Goal: Task Accomplishment & Management: Complete application form

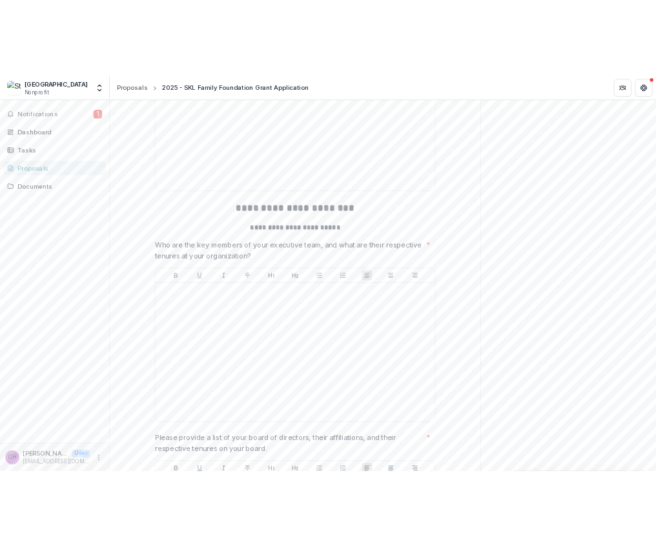
scroll to position [3938, 0]
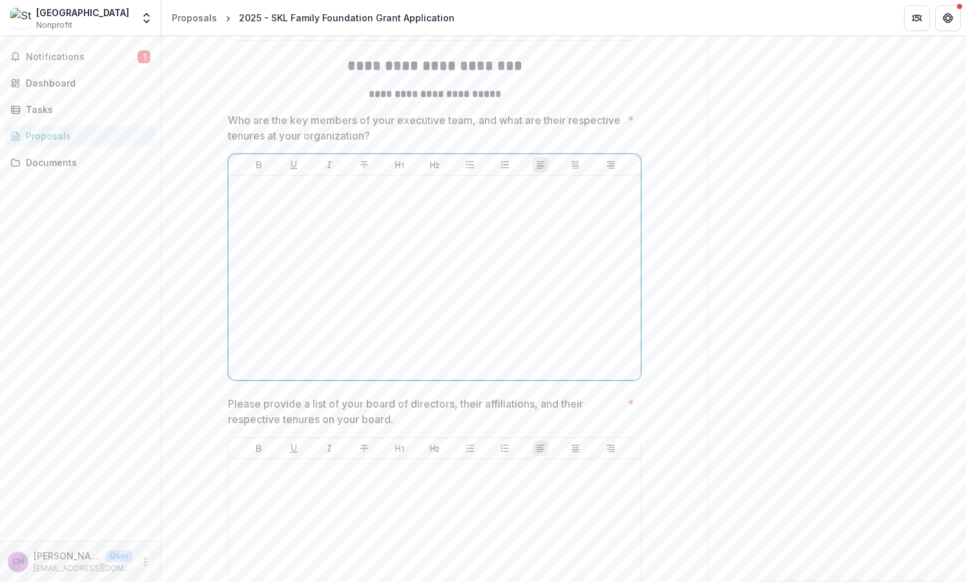
click at [281, 310] on div at bounding box center [435, 278] width 402 height 194
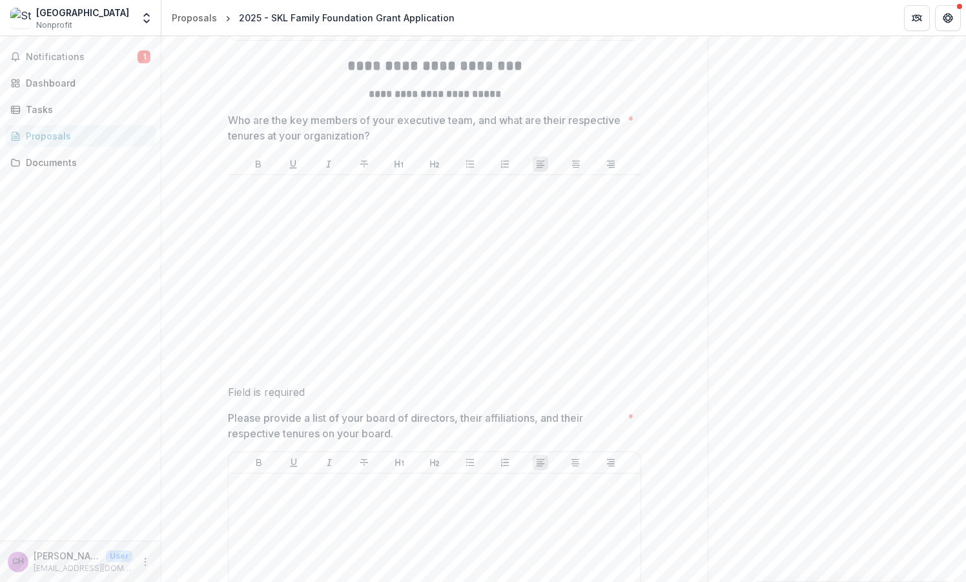
click at [284, 194] on p at bounding box center [434, 187] width 403 height 14
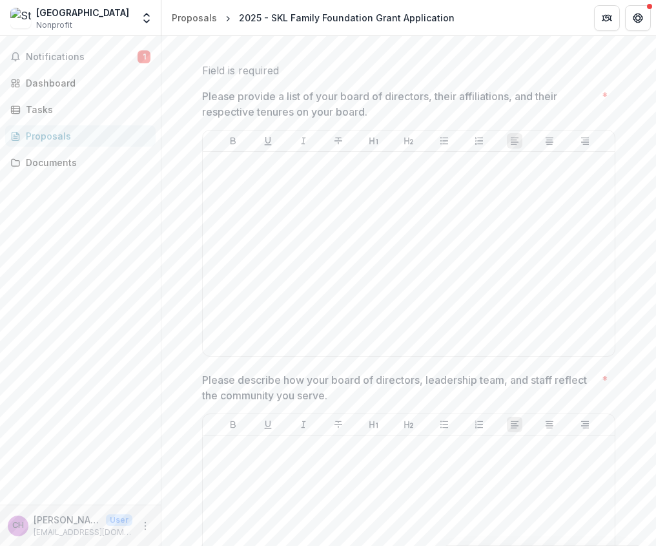
scroll to position [4276, 0]
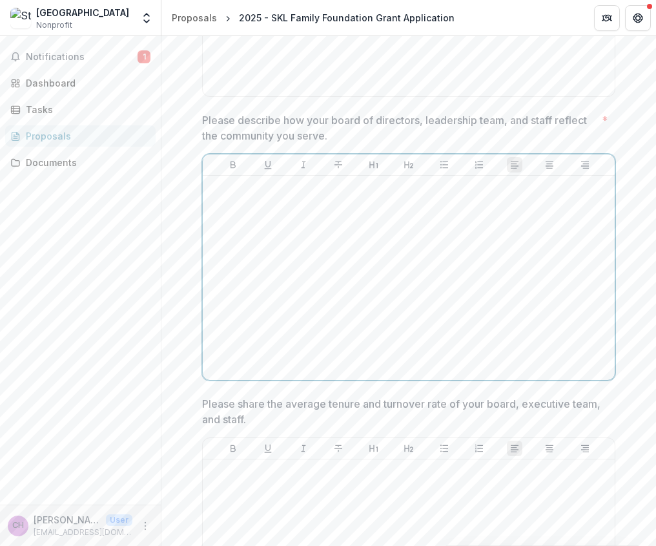
click at [280, 309] on div at bounding box center [409, 278] width 402 height 194
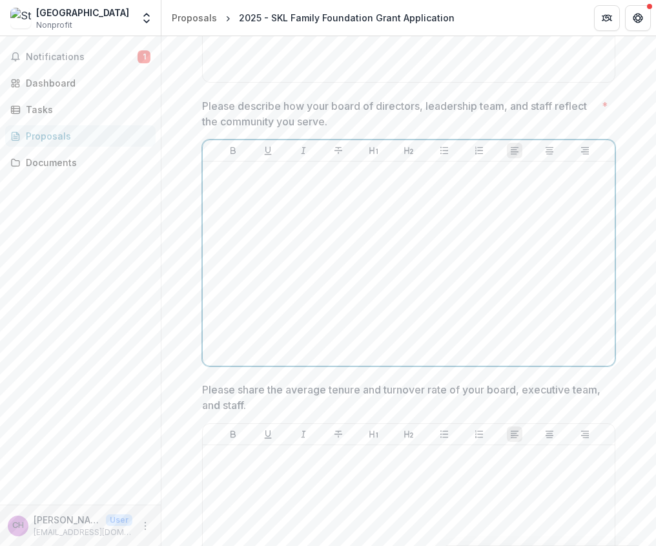
scroll to position [4521, 0]
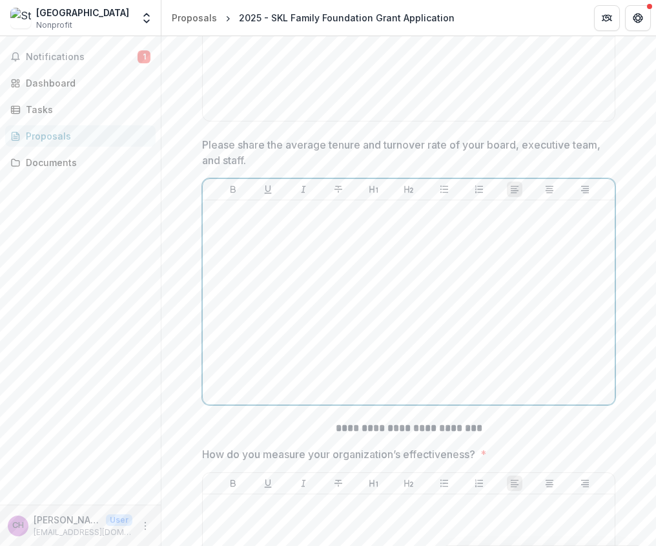
click at [310, 336] on div at bounding box center [409, 302] width 402 height 194
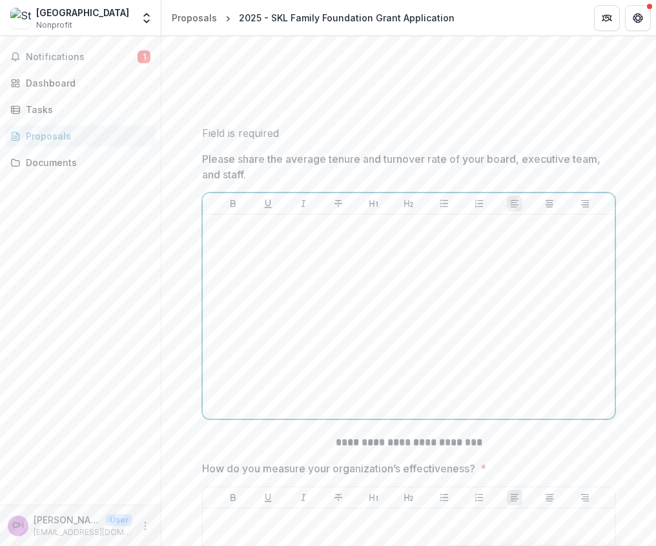
scroll to position [4793, 0]
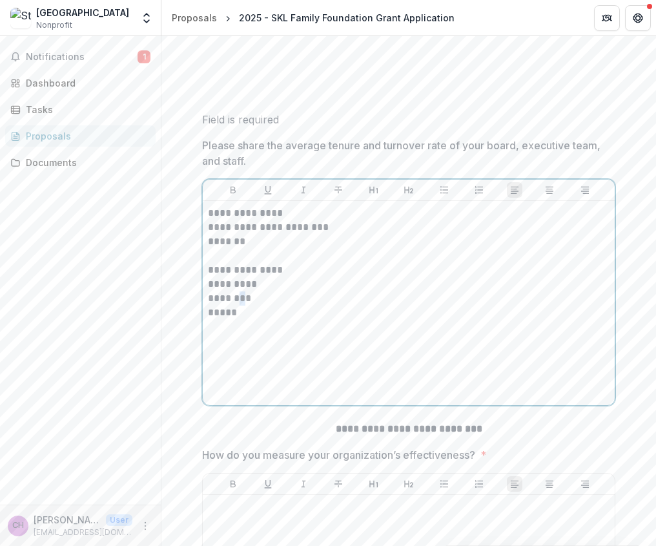
click at [235, 305] on p "********" at bounding box center [409, 298] width 402 height 14
click at [244, 320] on p "*****" at bounding box center [409, 312] width 402 height 14
click at [249, 249] on p "*******" at bounding box center [409, 241] width 402 height 14
click at [208, 220] on p "**********" at bounding box center [409, 213] width 402 height 14
click at [267, 277] on p "**********" at bounding box center [409, 270] width 402 height 14
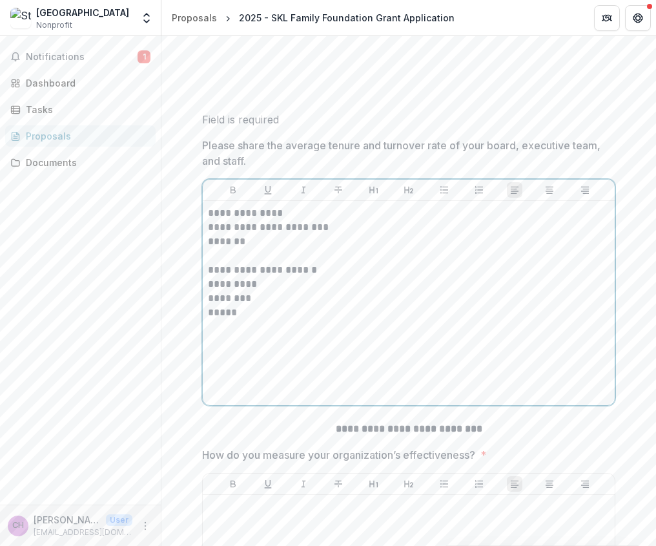
click at [234, 320] on p "*****" at bounding box center [409, 312] width 402 height 14
click at [244, 249] on p "*******" at bounding box center [409, 241] width 402 height 14
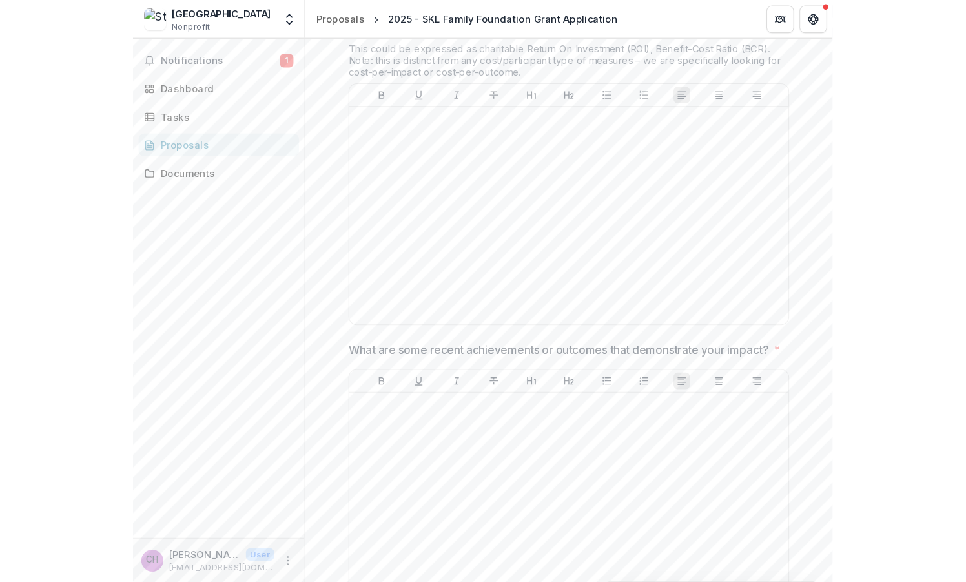
scroll to position [3437, 0]
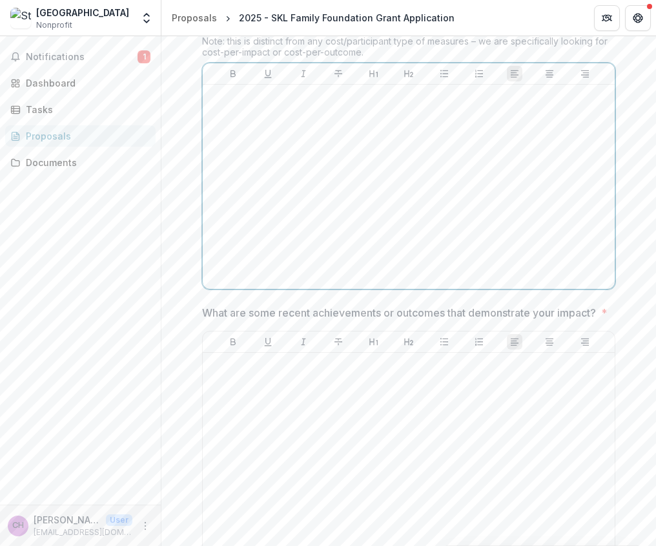
click at [338, 214] on div at bounding box center [409, 187] width 402 height 194
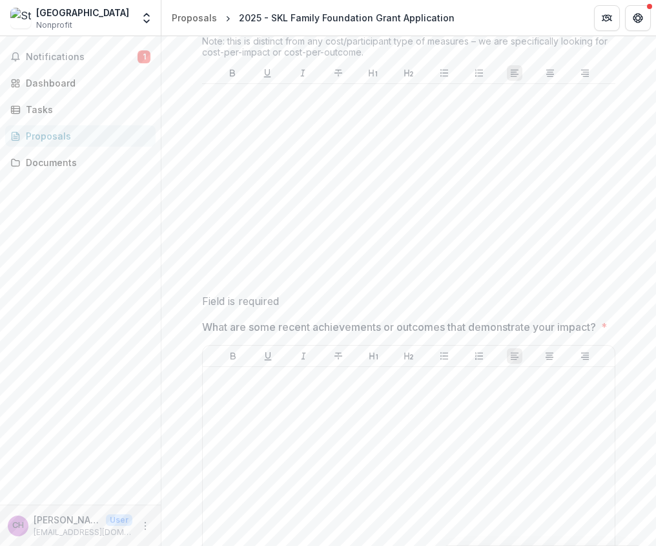
drag, startPoint x: 586, startPoint y: 113, endPoint x: 309, endPoint y: 115, distance: 277.6
click at [309, 63] on div "This could be expressed as charitable Return On Investment (ROI), Benefit-Cost …" at bounding box center [408, 44] width 413 height 38
drag, startPoint x: 320, startPoint y: 114, endPoint x: 592, endPoint y: 112, distance: 271.8
click at [592, 63] on div "This could be expressed as charitable Return On Investment (ROI), Benefit-Cost …" at bounding box center [408, 44] width 413 height 38
copy div "charitable Return On Investment (ROI), Benefit-Cost Ratio (BCR)"
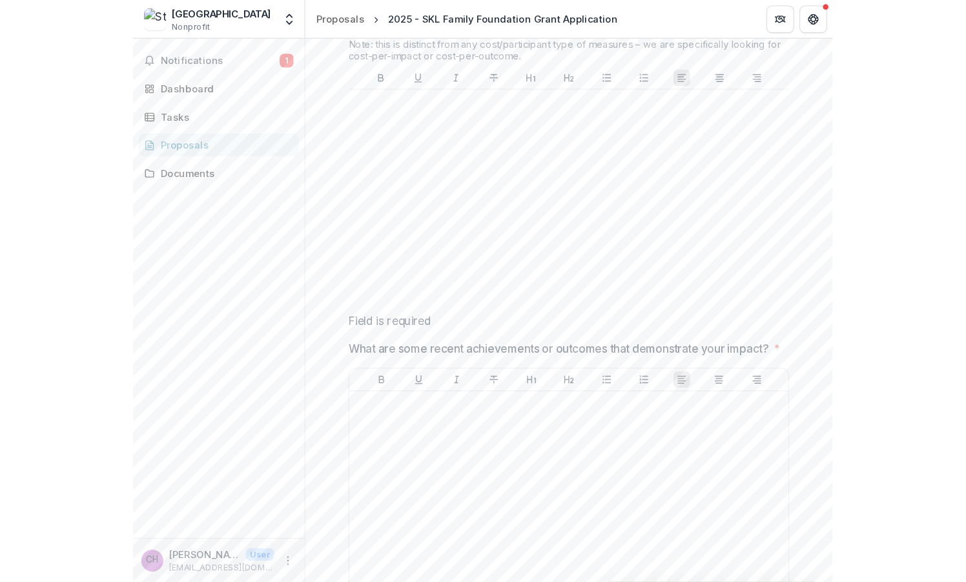
scroll to position [3422, 0]
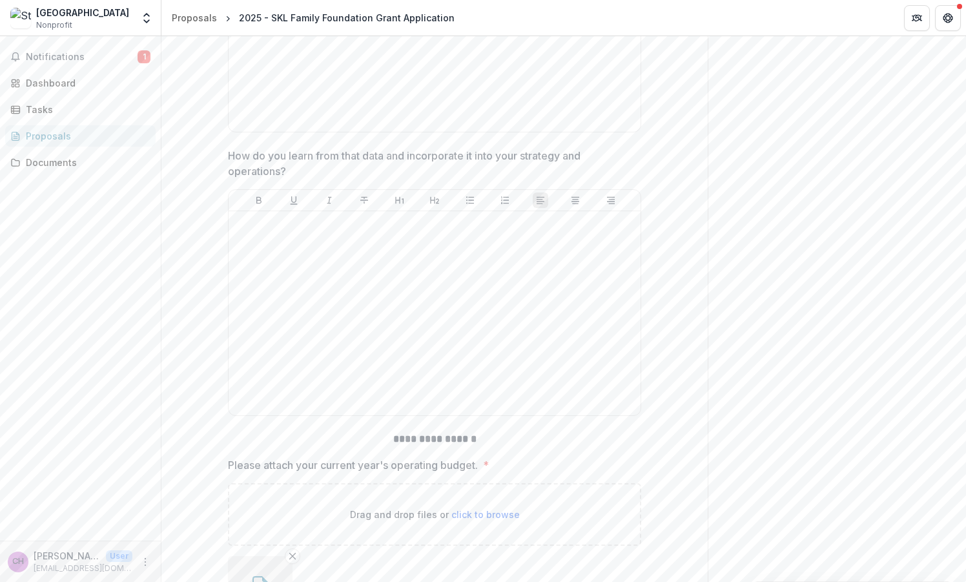
scroll to position [5165, 0]
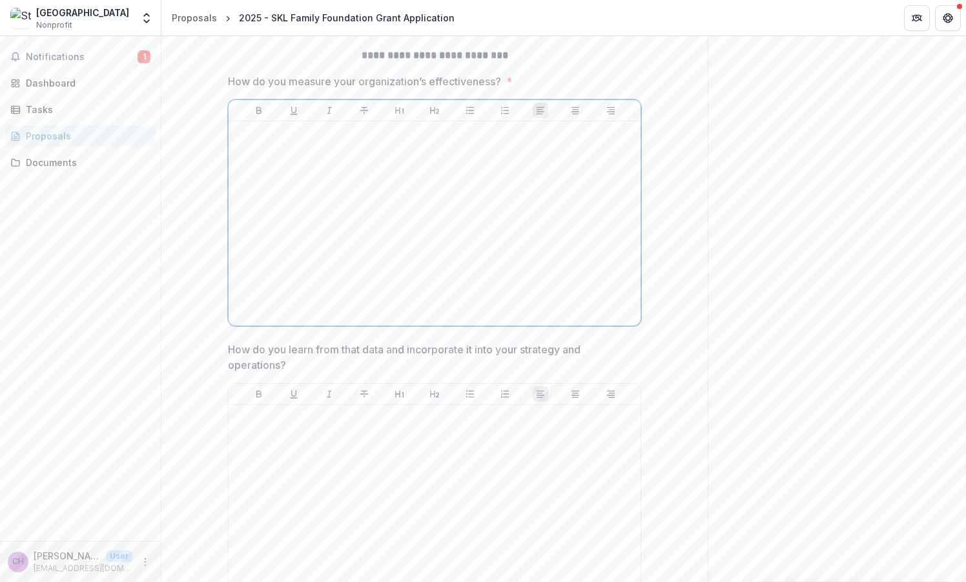
click at [453, 294] on div at bounding box center [435, 224] width 402 height 194
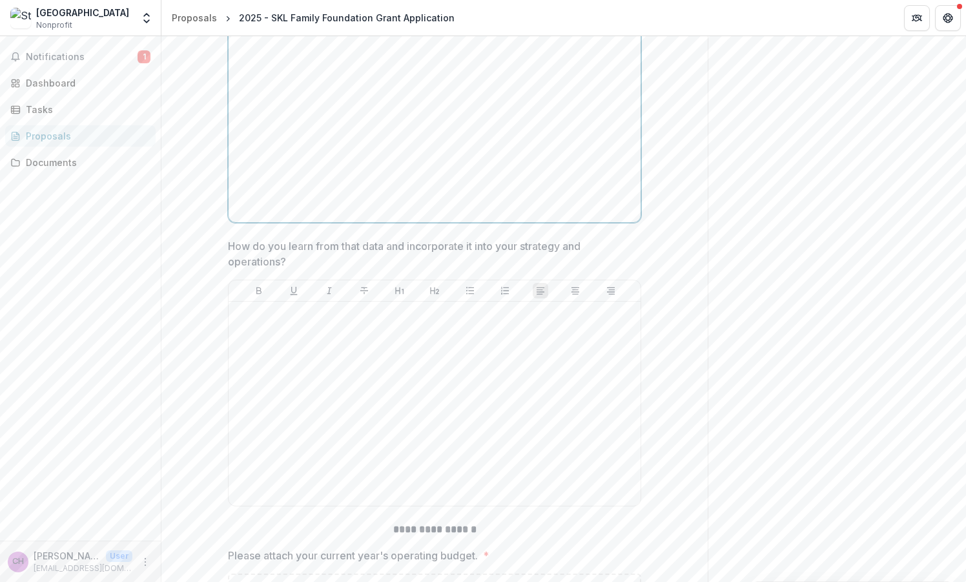
scroll to position [5462, 0]
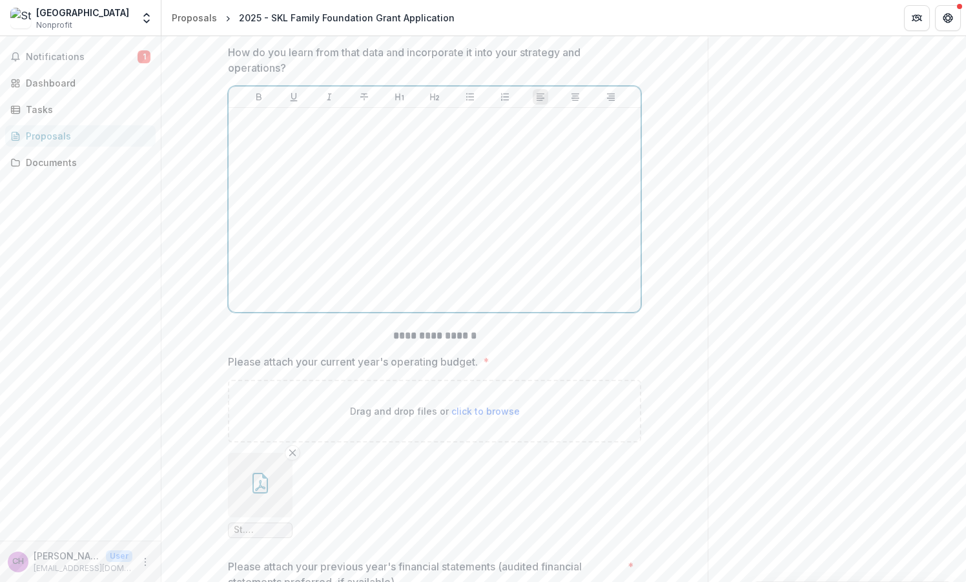
click at [464, 285] on div at bounding box center [435, 210] width 402 height 194
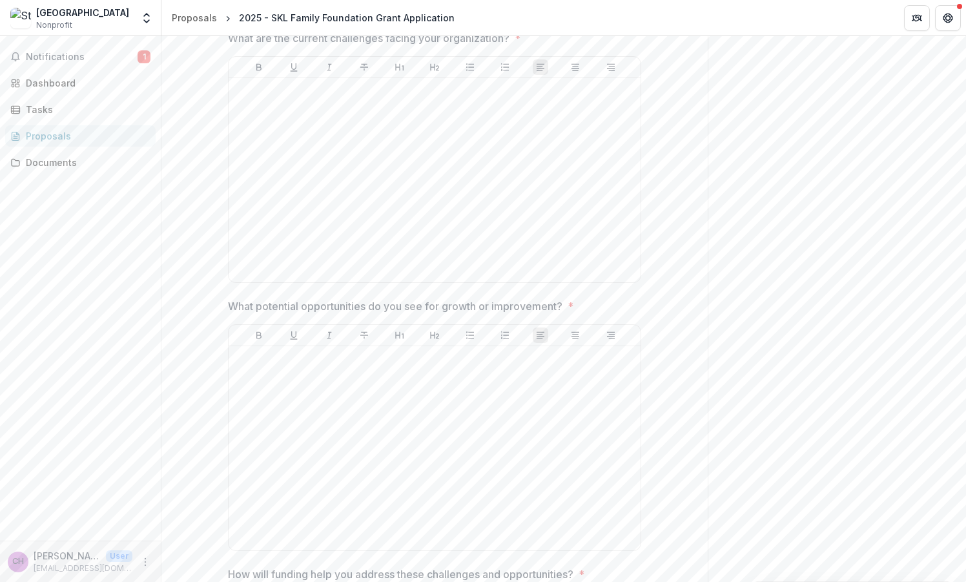
scroll to position [6107, 0]
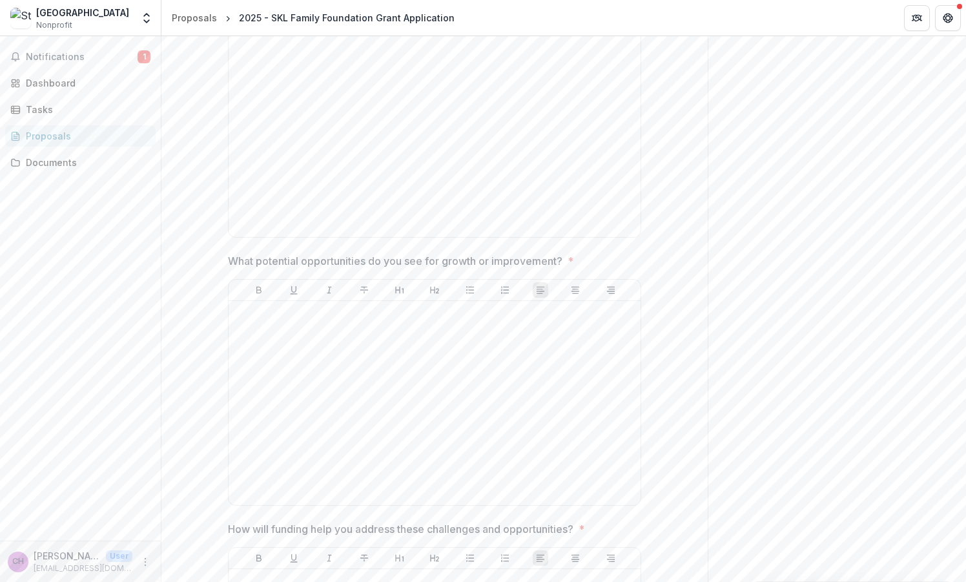
scroll to position [6430, 0]
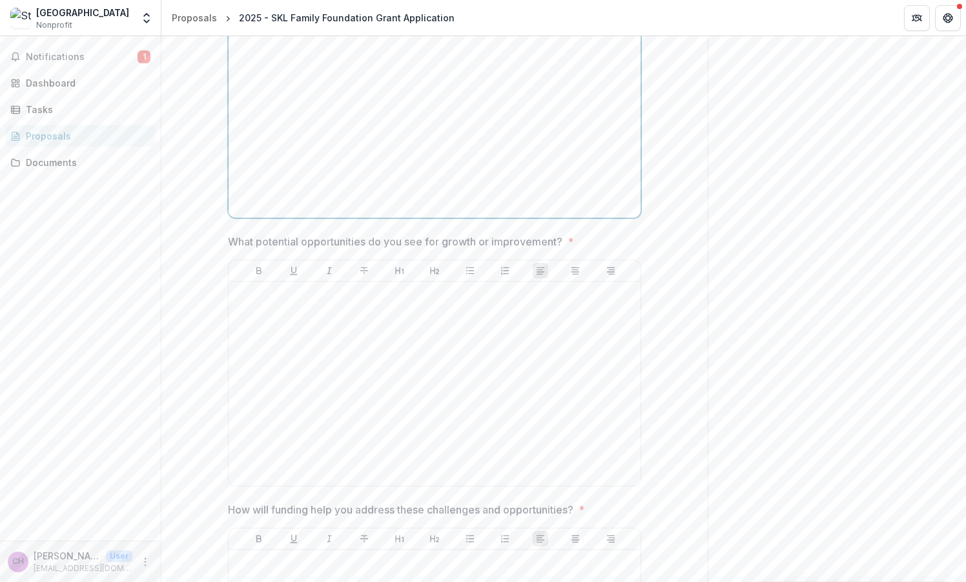
click at [403, 185] on div at bounding box center [435, 116] width 402 height 194
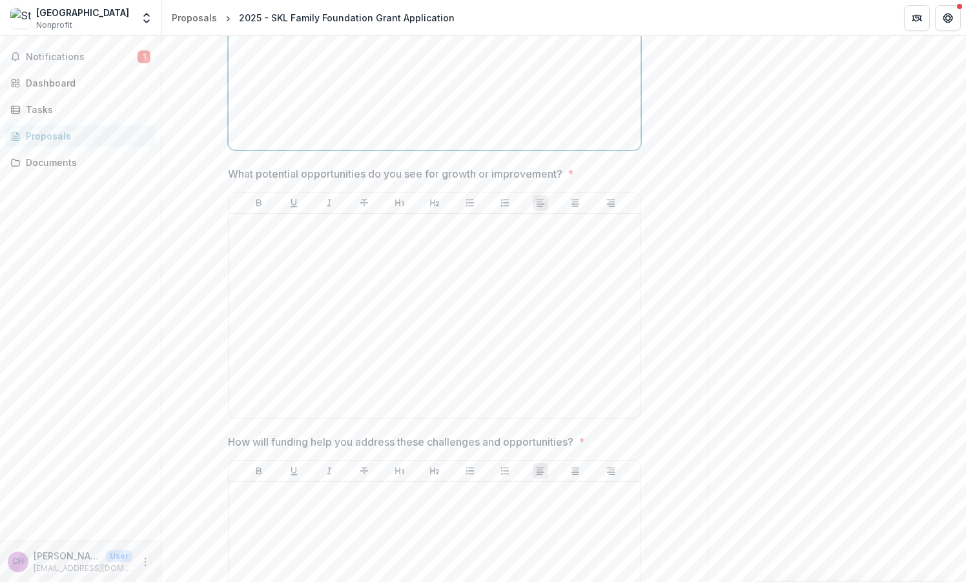
scroll to position [6624, 0]
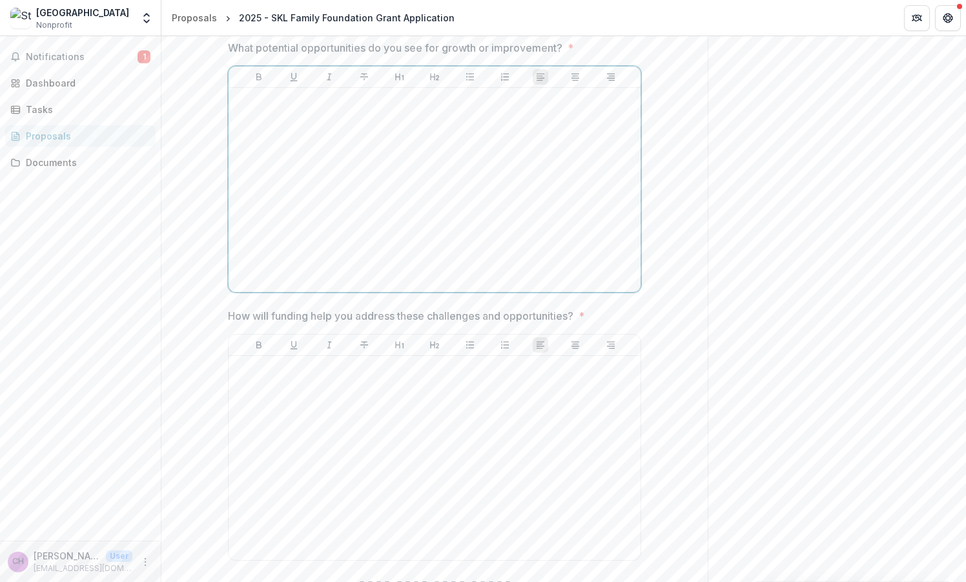
click at [312, 244] on div at bounding box center [435, 190] width 402 height 194
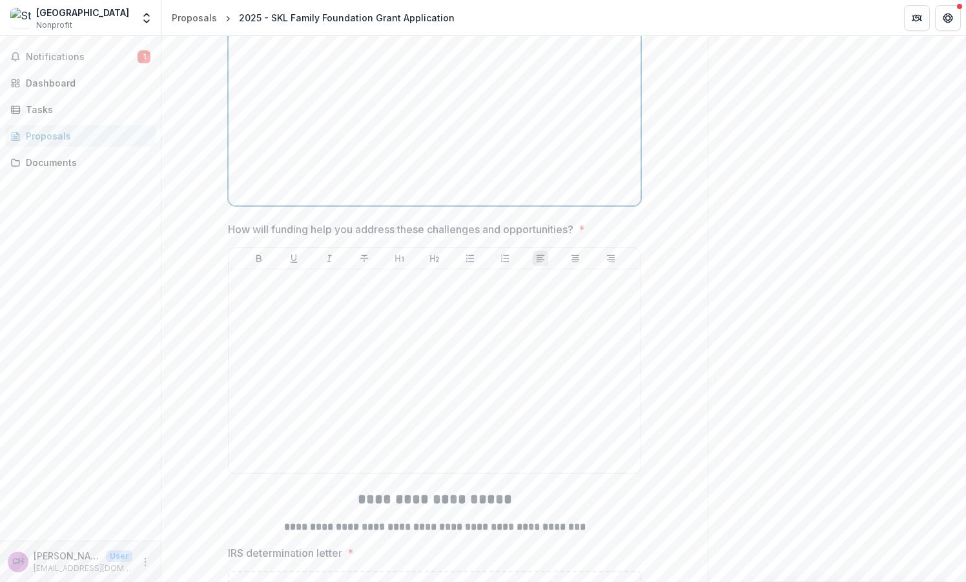
scroll to position [6753, 0]
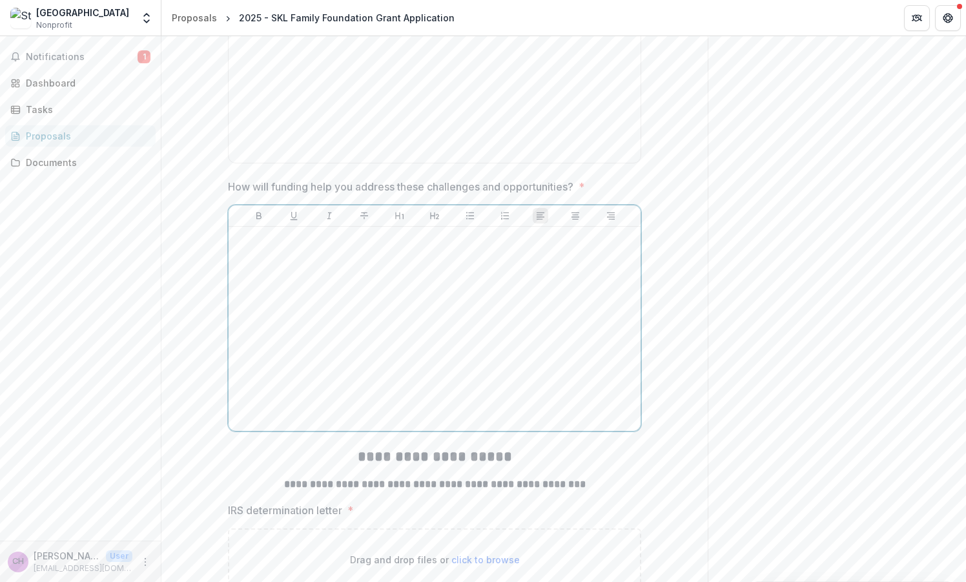
click at [313, 368] on div at bounding box center [435, 329] width 402 height 194
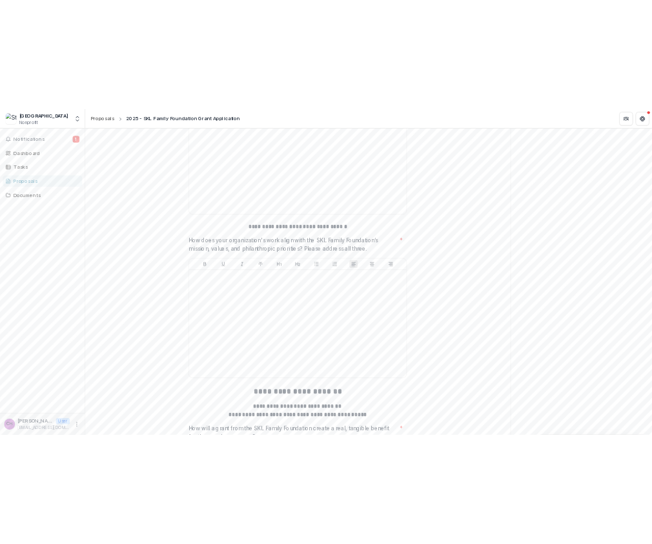
scroll to position [1864, 0]
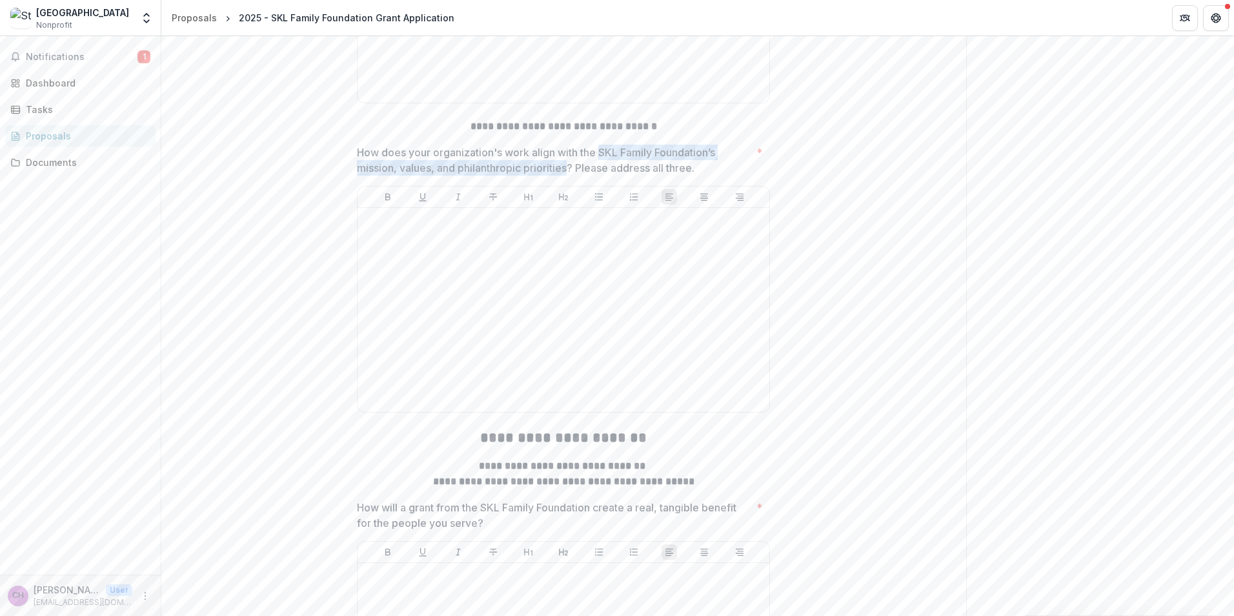
drag, startPoint x: 602, startPoint y: 230, endPoint x: 571, endPoint y: 249, distance: 36.8
click at [571, 176] on p "How does your organization's work align with the SKL Family Foundation’s missio…" at bounding box center [554, 160] width 394 height 31
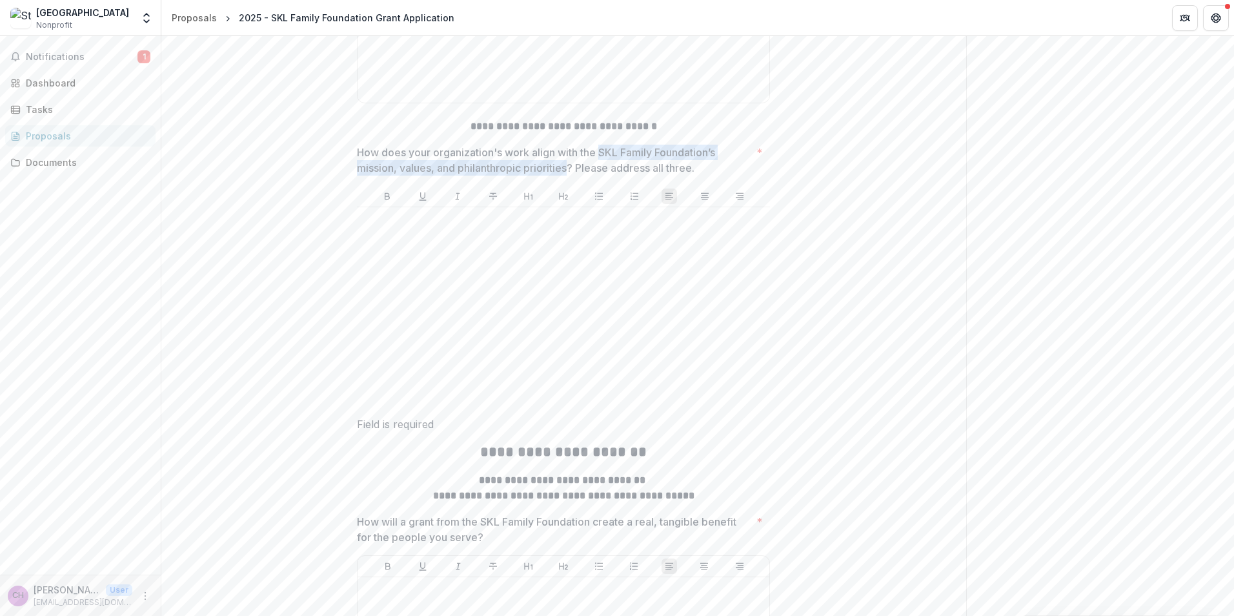
drag, startPoint x: 601, startPoint y: 227, endPoint x: 569, endPoint y: 248, distance: 37.8
click at [569, 176] on p "How does your organization's work align with the SKL Family Foundation’s missio…" at bounding box center [554, 160] width 394 height 31
drag, startPoint x: 602, startPoint y: 226, endPoint x: 571, endPoint y: 243, distance: 35.0
click at [571, 176] on p "How does your organization's work align with the SKL Family Foundation’s missio…" at bounding box center [554, 160] width 394 height 31
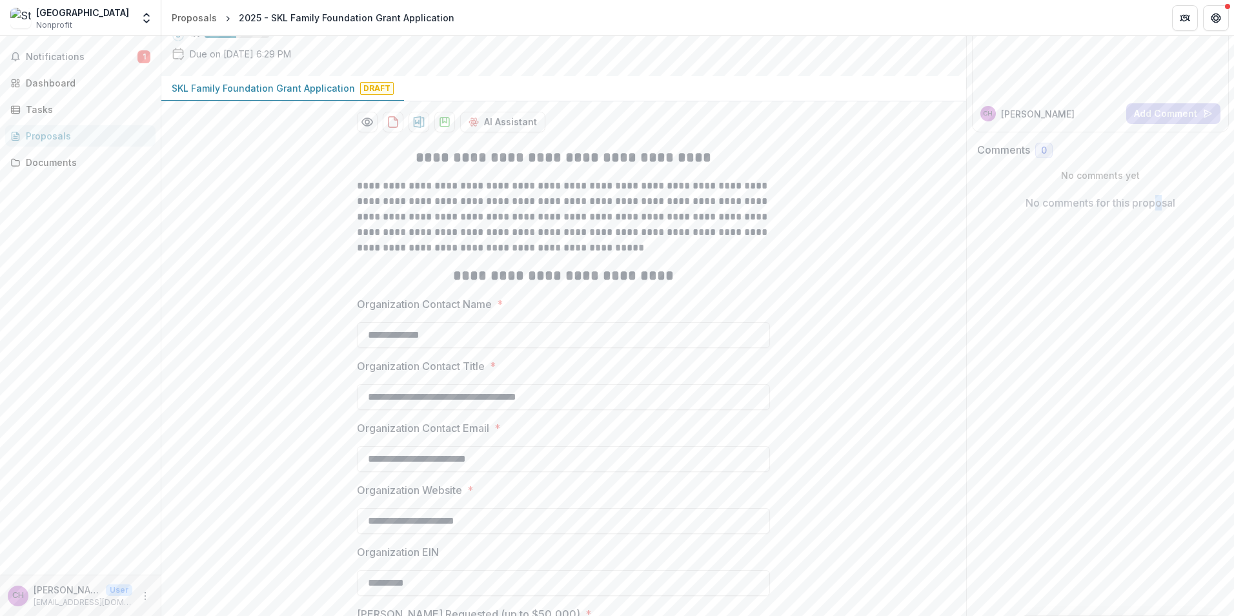
scroll to position [0, 0]
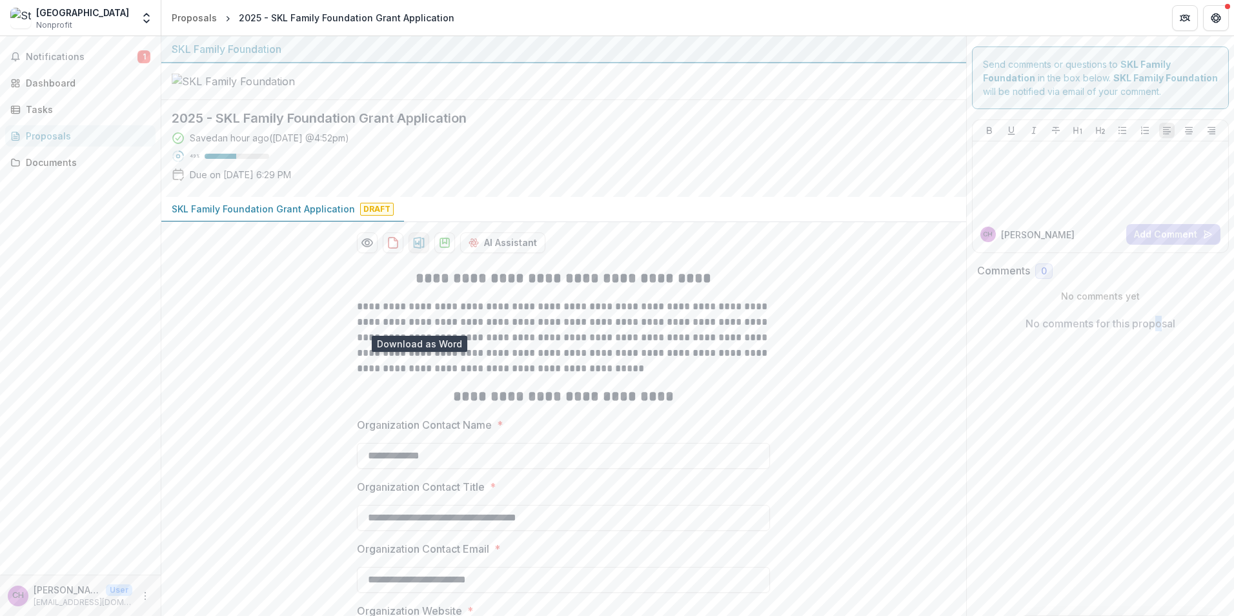
click at [421, 249] on icon "download-proposal" at bounding box center [419, 242] width 13 height 13
click at [704, 100] on div at bounding box center [563, 81] width 805 height 37
click at [445, 249] on icon "download-proposal" at bounding box center [444, 242] width 13 height 13
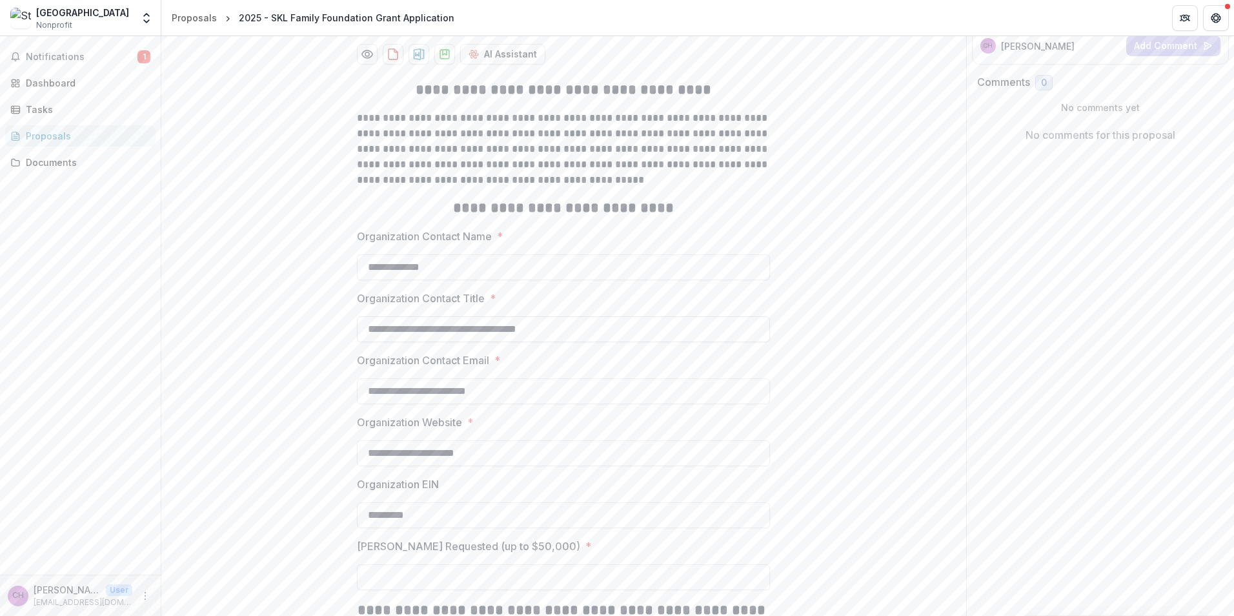
scroll to position [129, 0]
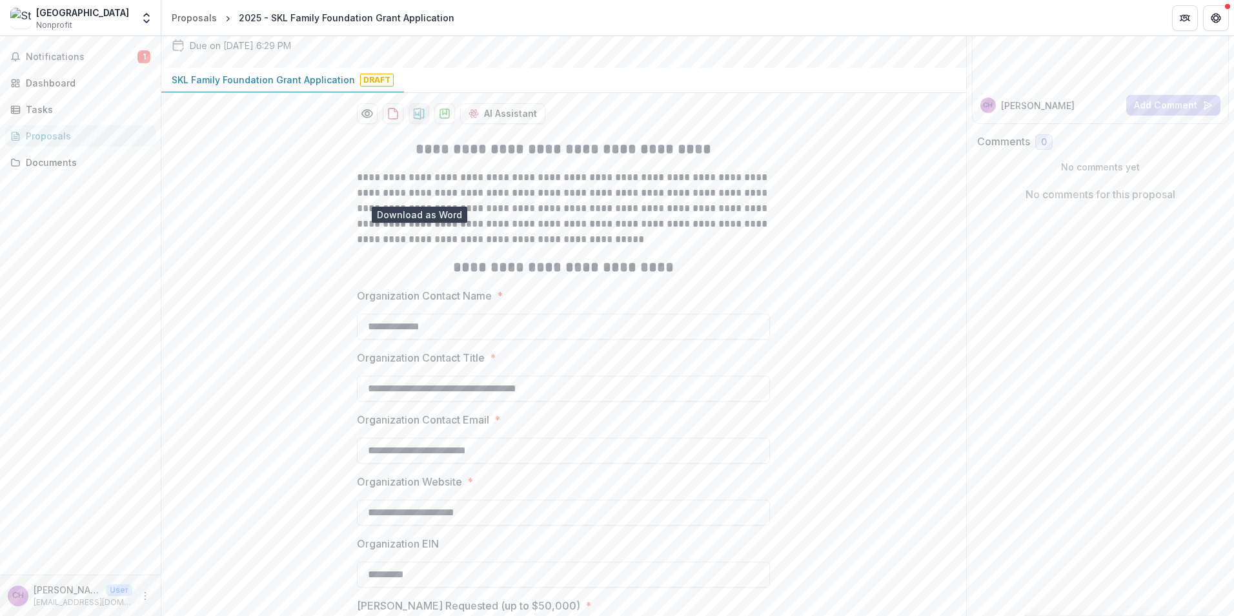
click at [416, 119] on icon "download-proposal" at bounding box center [419, 114] width 11 height 12
click at [697, 340] on input "**********" at bounding box center [563, 327] width 413 height 26
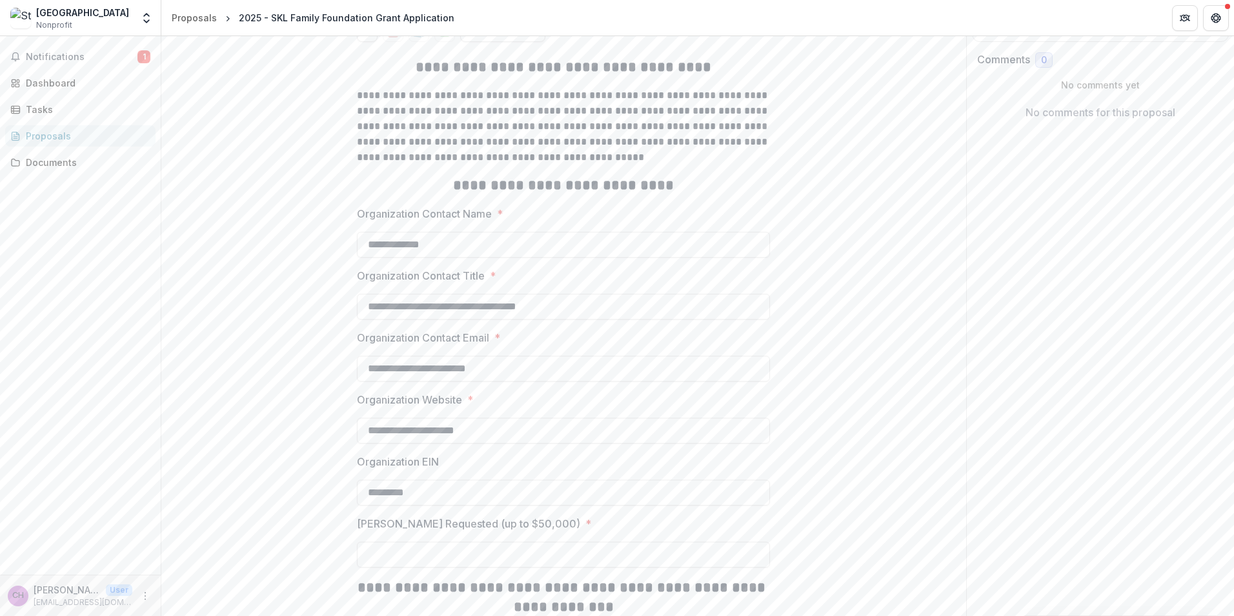
scroll to position [258, 0]
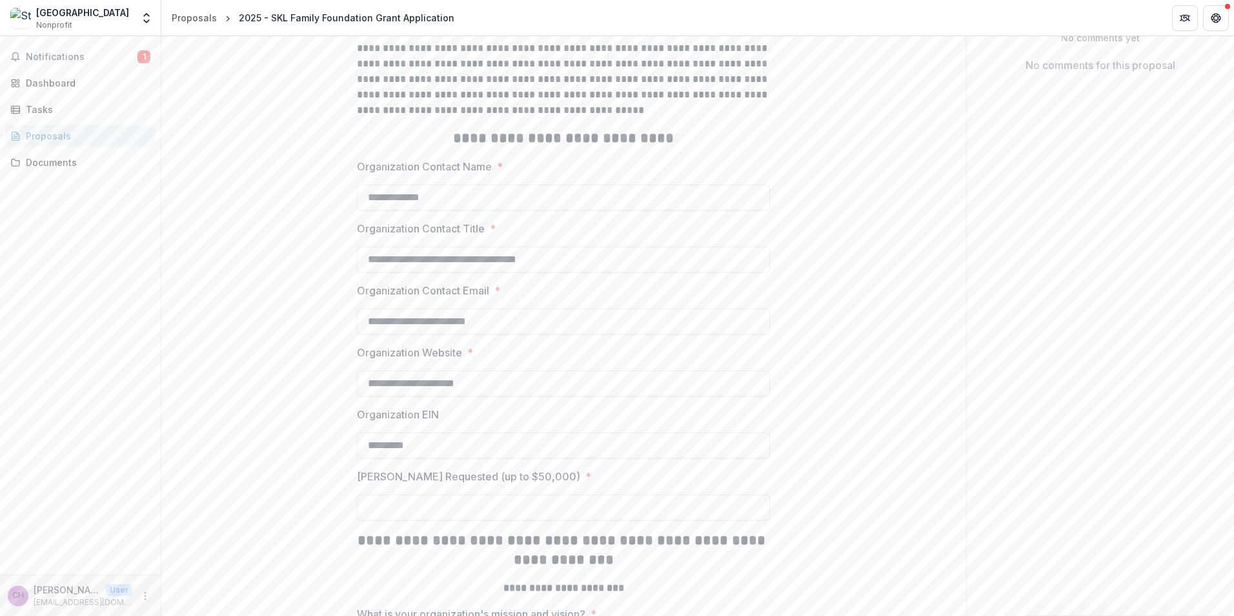
click at [371, 484] on p "[PERSON_NAME] Requested (up to $50,000)" at bounding box center [468, 476] width 223 height 15
click at [371, 520] on input "[PERSON_NAME] Requested (up to $50,000) *" at bounding box center [563, 508] width 413 height 26
type input "**"
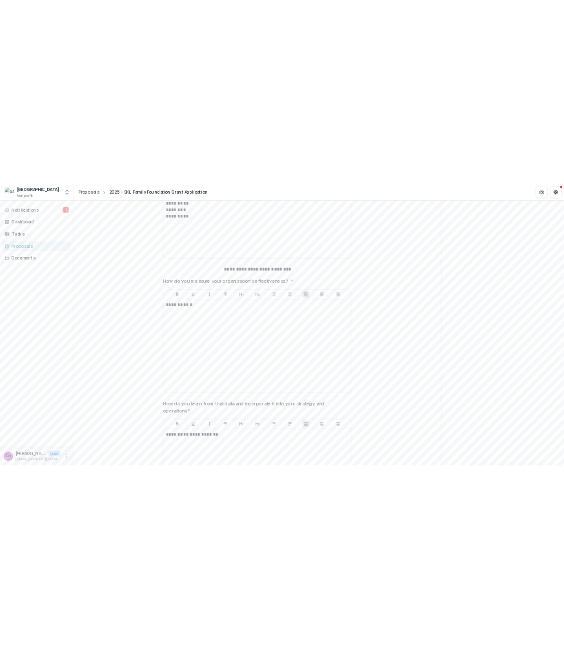
scroll to position [4906, 0]
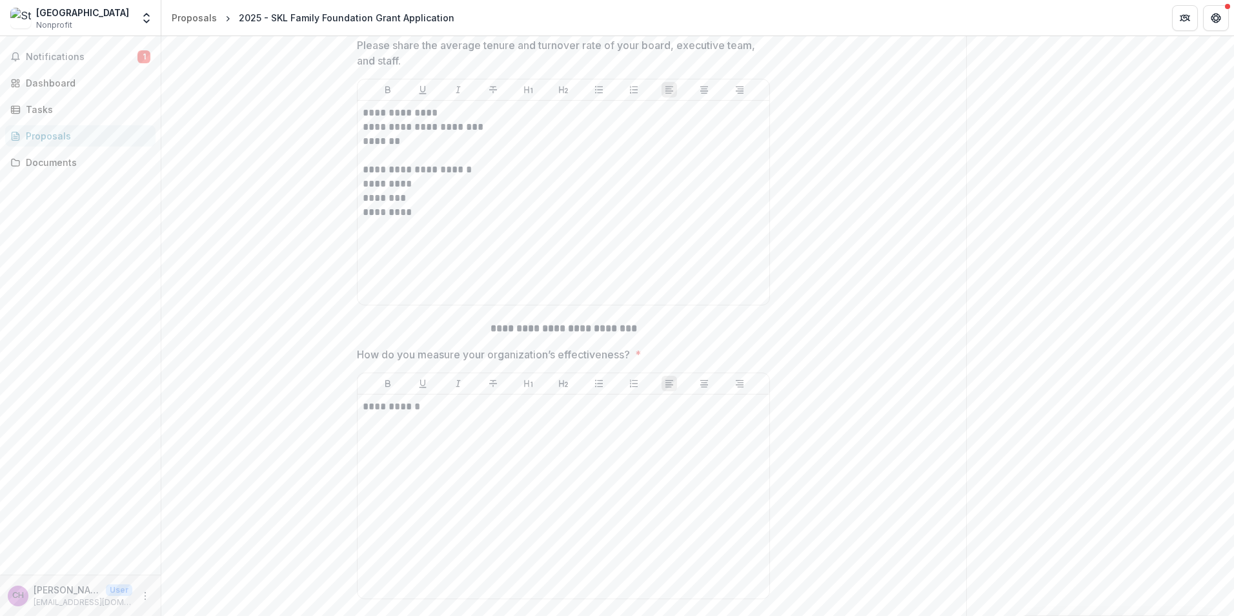
click at [647, 300] on div "**********" at bounding box center [564, 203] width 402 height 194
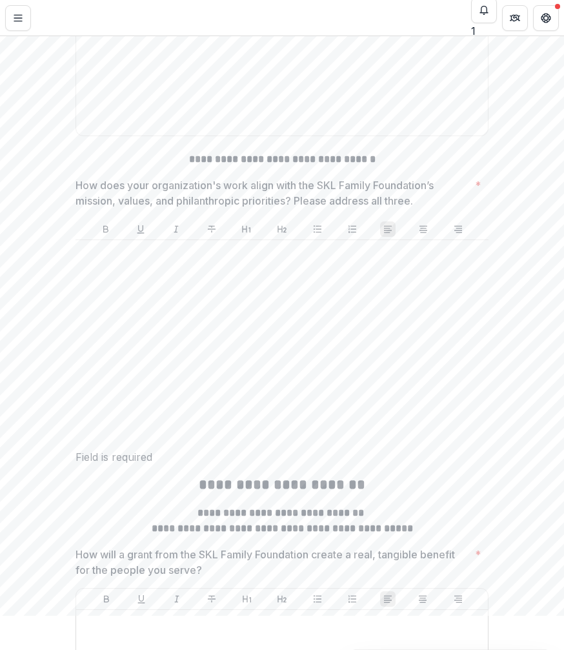
scroll to position [2066, 0]
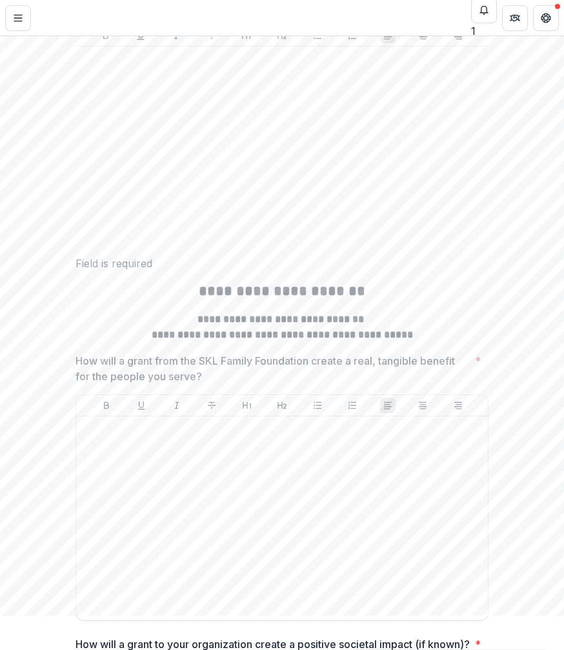
click at [240, 227] on div at bounding box center [282, 149] width 403 height 194
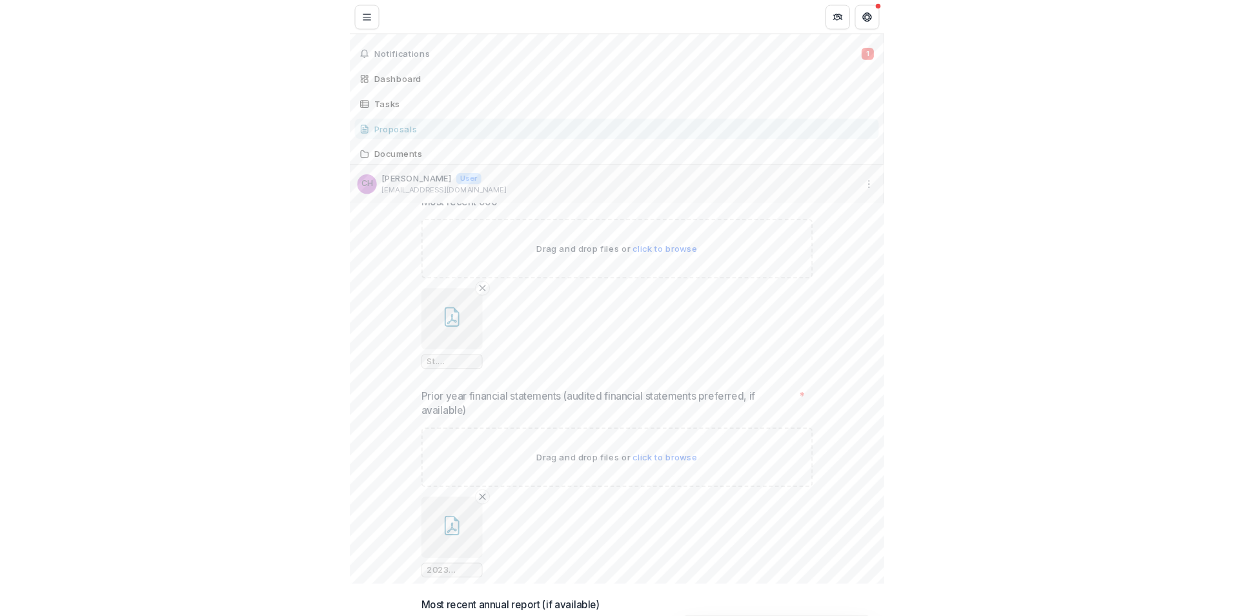
scroll to position [7448, 0]
